Goal: Check status: Check status

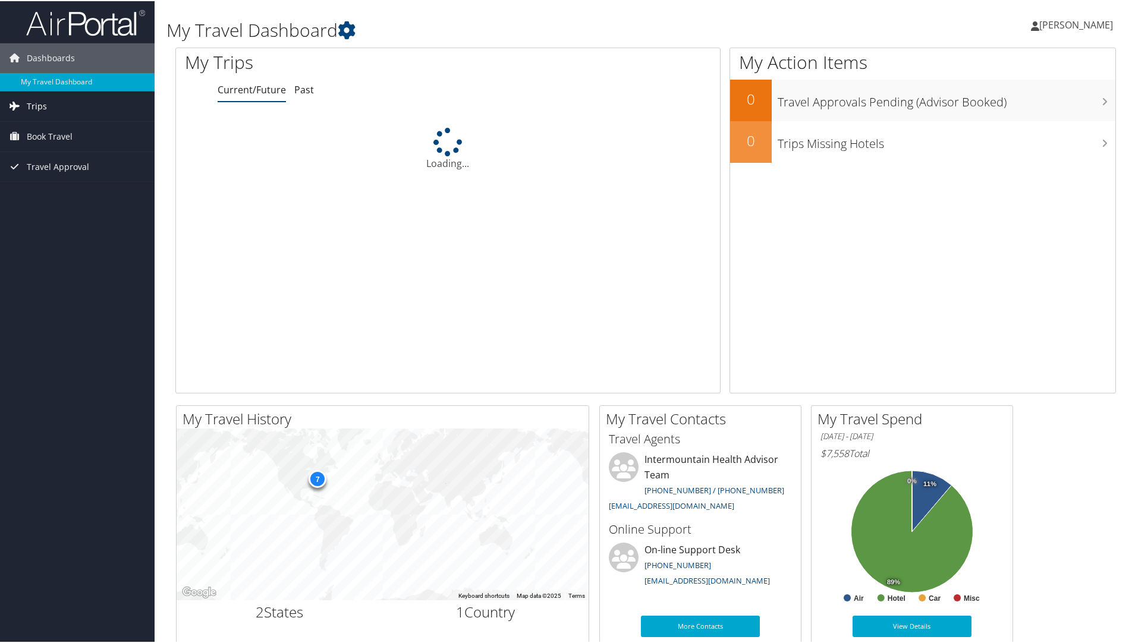
click at [37, 107] on span "Trips" at bounding box center [37, 105] width 20 height 30
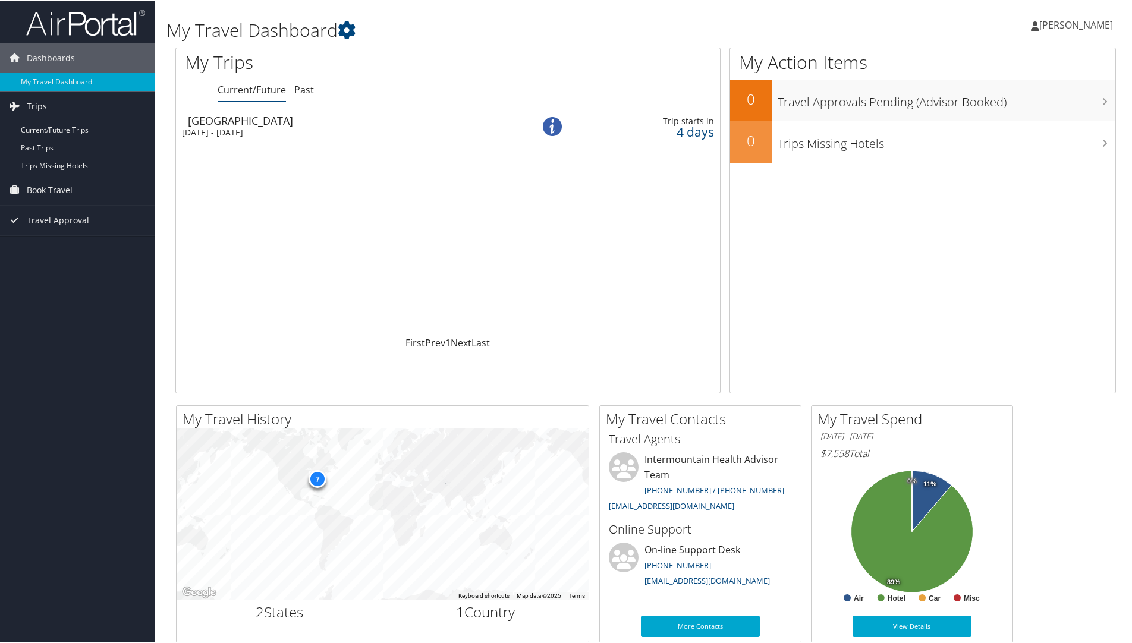
click at [251, 127] on div "Sun 7 Sep 2025 - Sat 27 Sep 2025" at bounding box center [341, 131] width 319 height 11
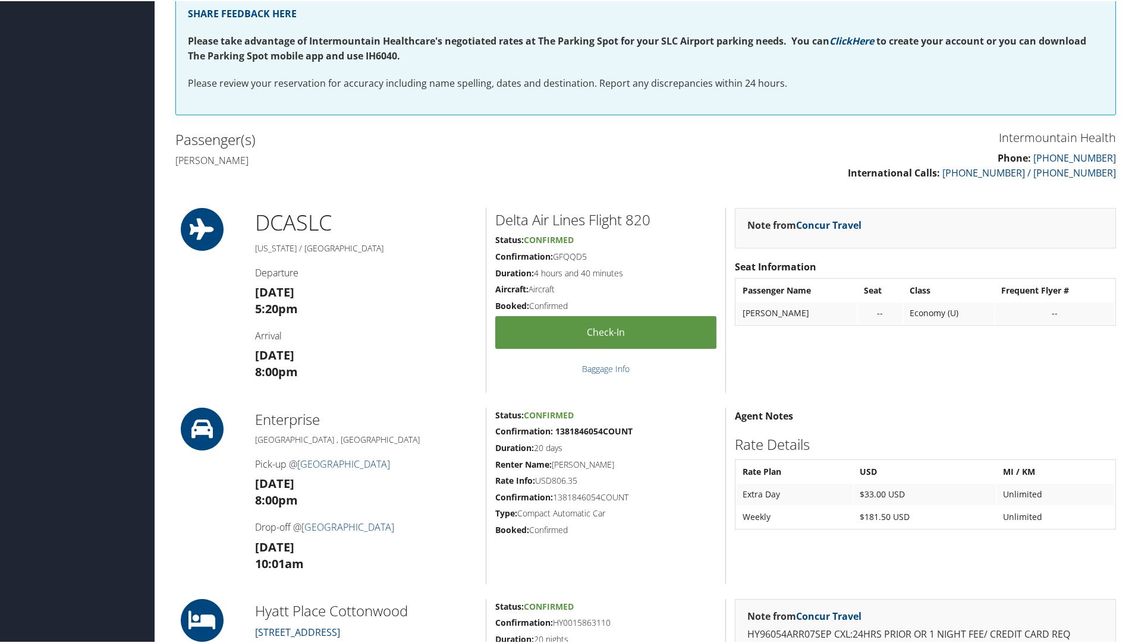
scroll to position [272, 0]
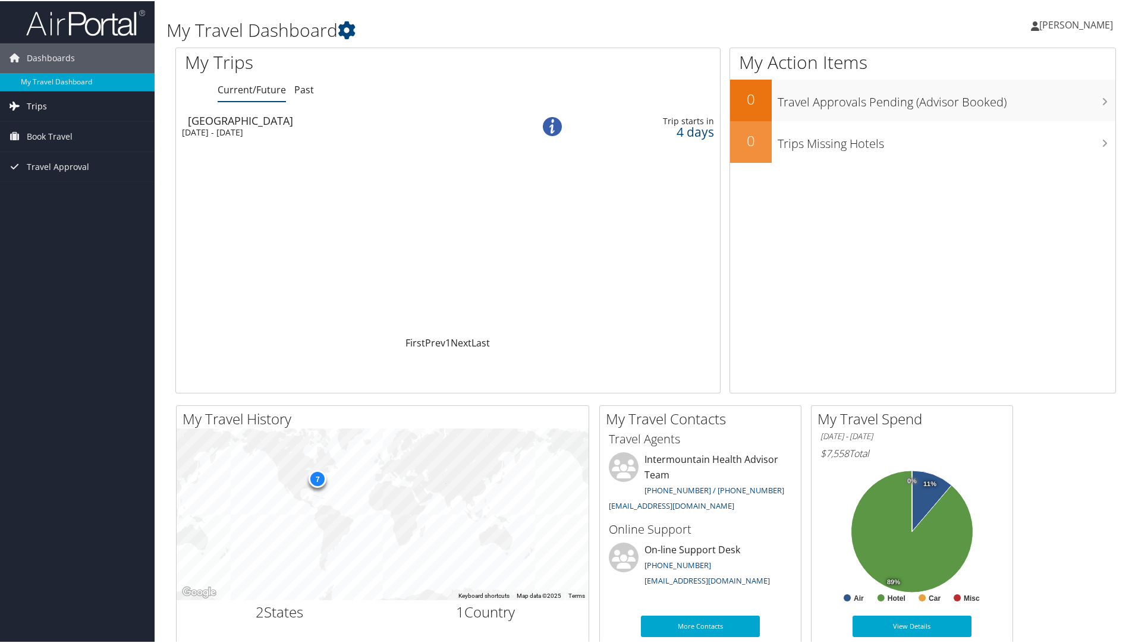
click at [38, 107] on span "Trips" at bounding box center [37, 105] width 20 height 30
click at [45, 129] on link "Current/Future Trips" at bounding box center [77, 129] width 155 height 18
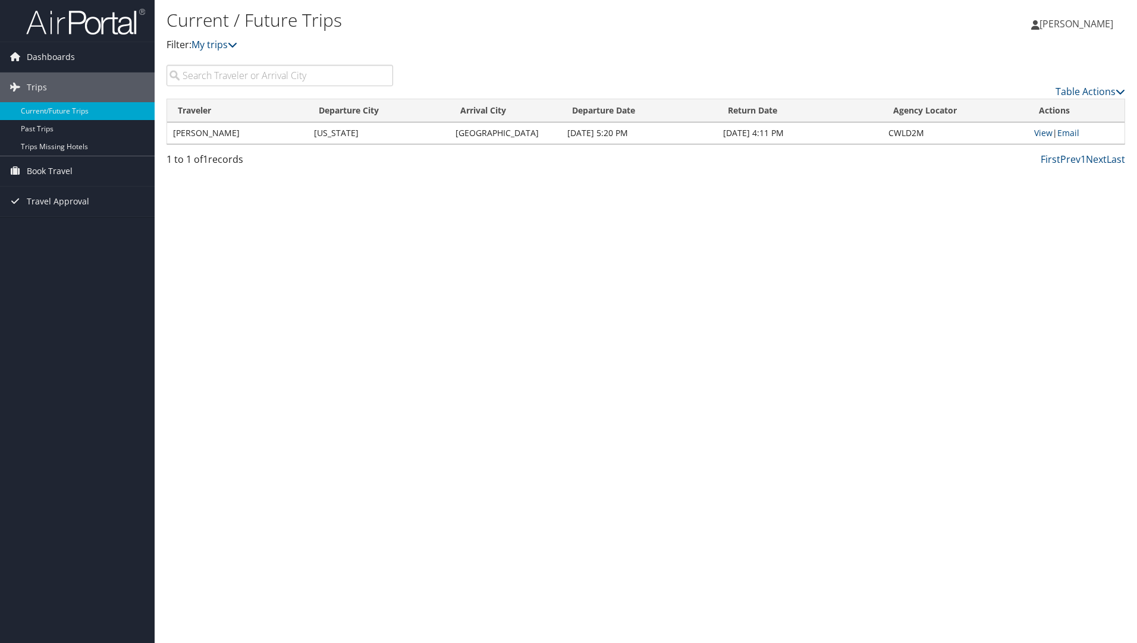
click at [352, 134] on td "Washington" at bounding box center [378, 133] width 141 height 21
click at [1040, 133] on link "View" at bounding box center [1043, 132] width 18 height 11
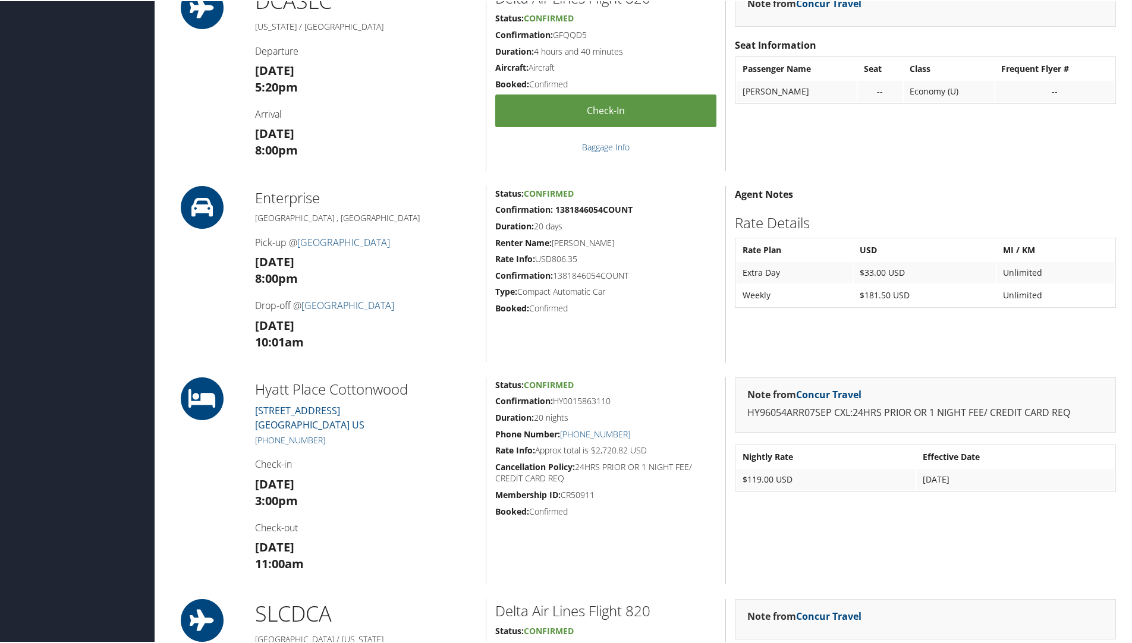
scroll to position [517, 0]
